Goal: Find specific page/section: Locate a particular part of the current website

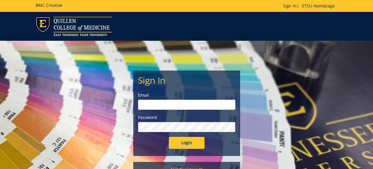
type input "[EMAIL_ADDRESS][DOMAIN_NAME]"
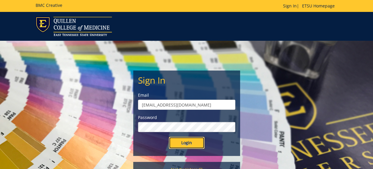
click at [179, 144] on input "Login" at bounding box center [187, 143] width 36 height 12
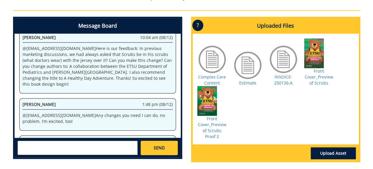
scroll to position [274, 0]
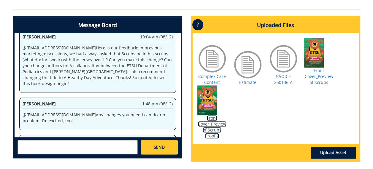
click at [211, 129] on link "Front Cover_Preview of Scrubs Proof 2" at bounding box center [212, 126] width 28 height 23
